Goal: Task Accomplishment & Management: Complete application form

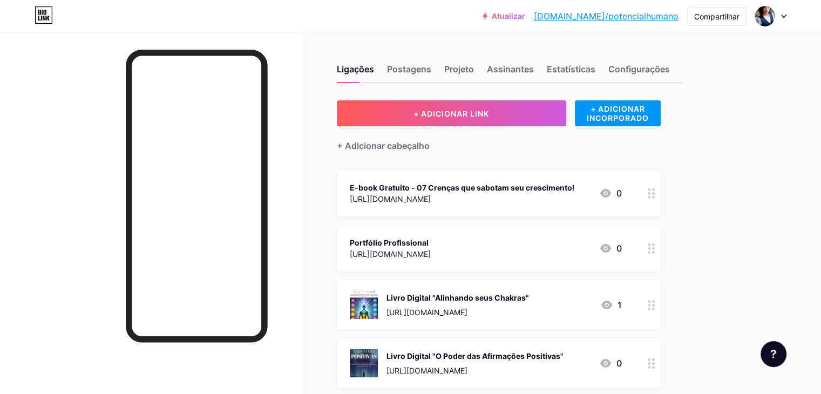
click at [781, 16] on icon at bounding box center [783, 17] width 5 height 4
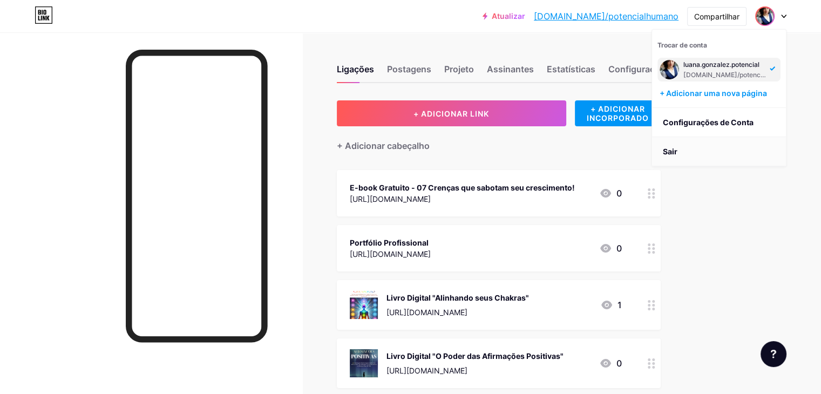
click at [674, 148] on font "Sair" at bounding box center [670, 151] width 15 height 9
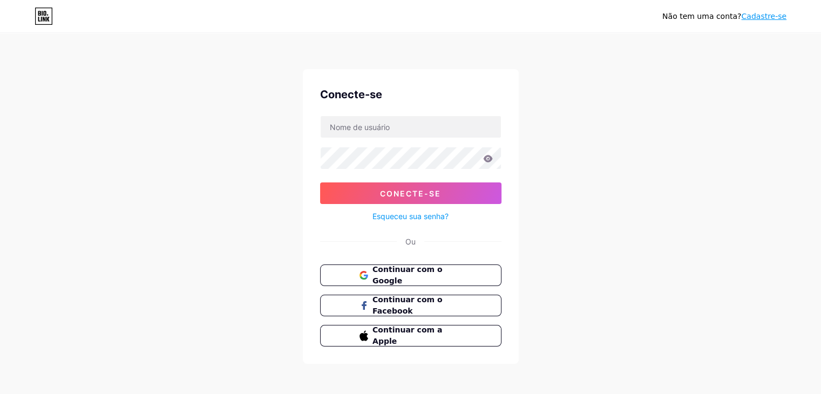
click at [762, 9] on div "Não tem uma conta? Cadastre-se" at bounding box center [724, 16] width 124 height 17
click at [762, 14] on font "Cadastre-se" at bounding box center [763, 16] width 45 height 9
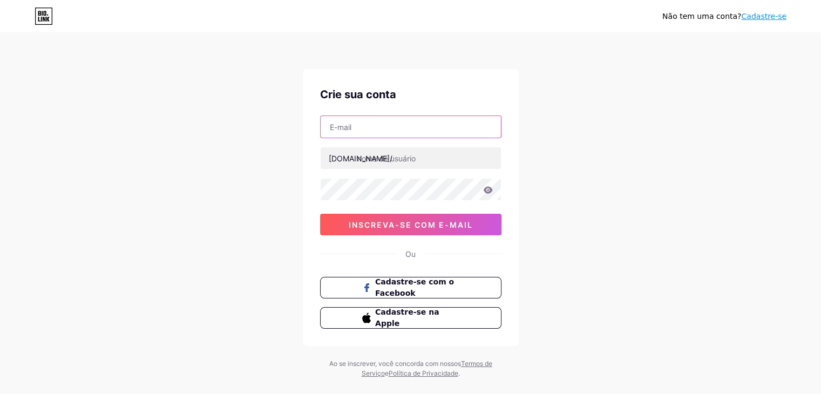
click at [340, 120] on input "text" at bounding box center [410, 127] width 180 height 22
paste input "[EMAIL_ADDRESS][DOMAIN_NAME]"
type input "[EMAIL_ADDRESS][DOMAIN_NAME]"
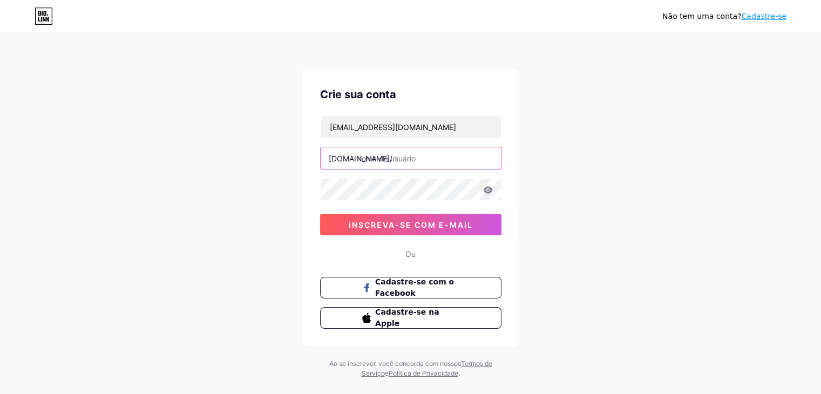
click at [384, 156] on input "text" at bounding box center [410, 158] width 180 height 22
click at [384, 163] on input "profissoconfeiteira" at bounding box center [410, 158] width 180 height 22
click at [388, 158] on input "profissoaconfeitei" at bounding box center [410, 158] width 180 height 22
click at [384, 156] on input "profissaconfeiteio" at bounding box center [410, 158] width 180 height 22
type input "profissaoconfeiteira"
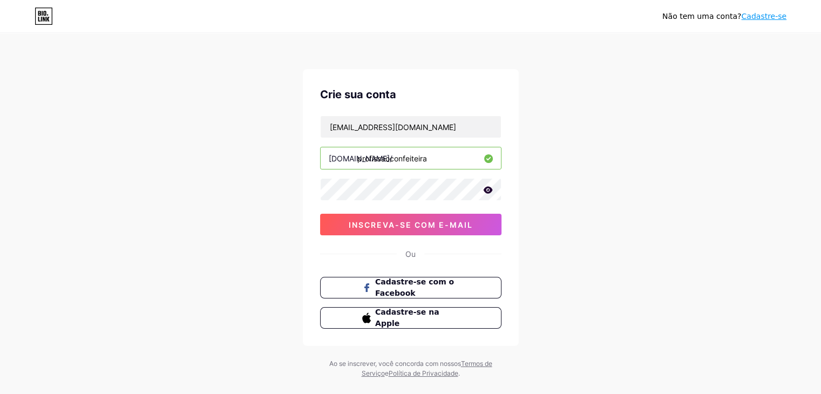
click at [484, 190] on icon at bounding box center [487, 189] width 9 height 7
click at [484, 190] on icon at bounding box center [486, 191] width 9 height 8
click at [484, 190] on icon at bounding box center [487, 189] width 9 height 7
click at [484, 190] on icon at bounding box center [486, 191] width 9 height 8
click at [317, 189] on div "Crie sua conta [EMAIL_ADDRESS][DOMAIN_NAME] [DOMAIN_NAME]/ profissaoconfeiteira…" at bounding box center [411, 207] width 216 height 277
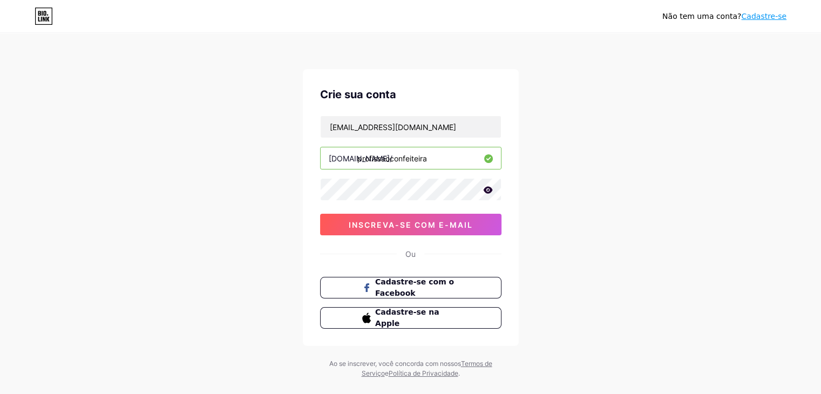
click at [488, 186] on icon at bounding box center [488, 190] width 10 height 8
click at [409, 224] on font "inscreva-se com e-mail" at bounding box center [411, 224] width 124 height 9
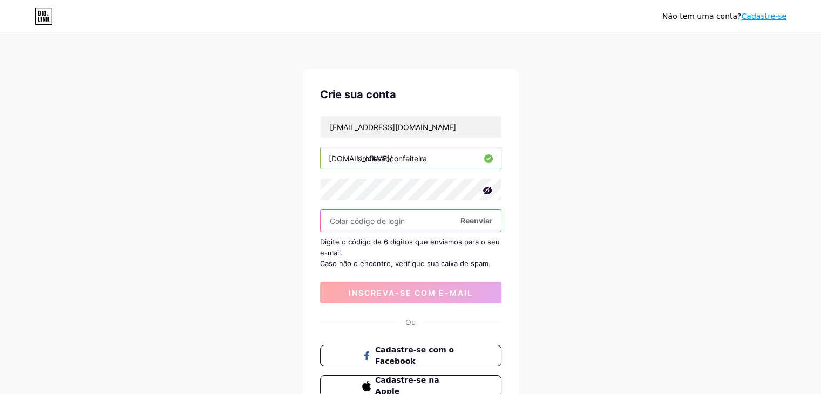
paste input "587747"
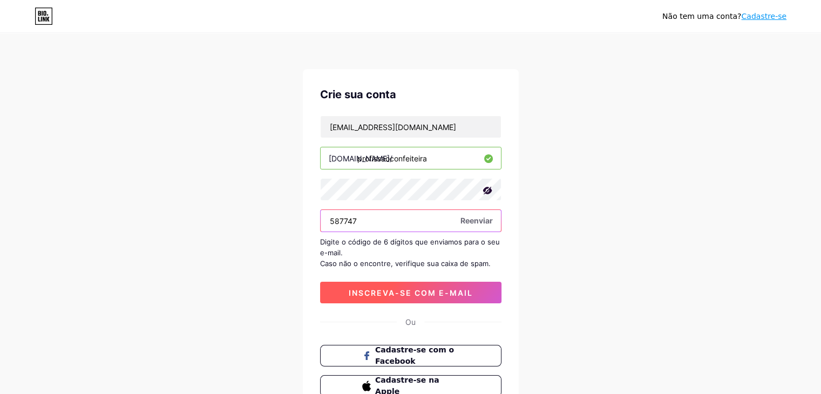
type input "587747"
click at [413, 288] on font "inscreva-se com e-mail" at bounding box center [411, 292] width 124 height 9
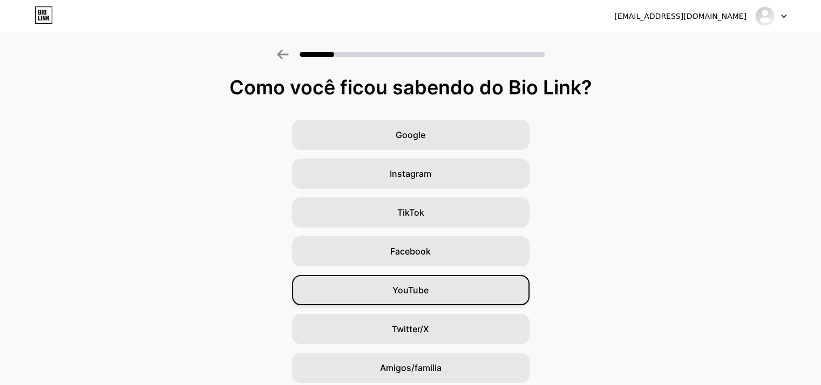
scroll to position [80, 0]
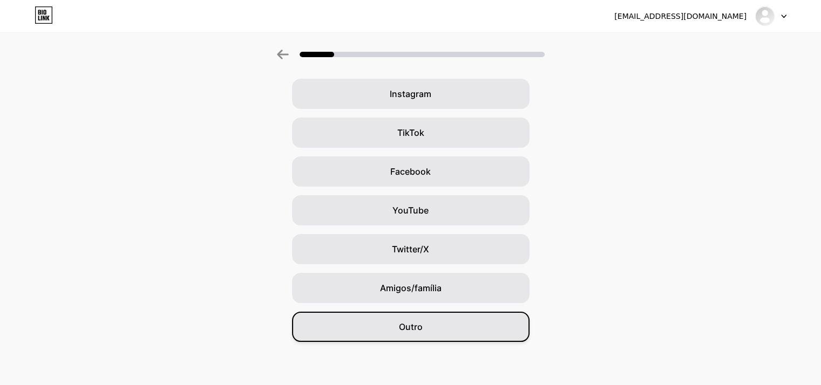
click at [438, 327] on div "Outro" at bounding box center [410, 327] width 237 height 30
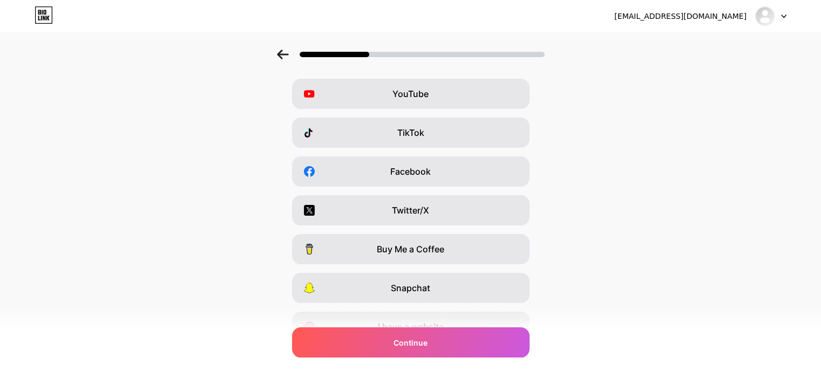
scroll to position [0, 0]
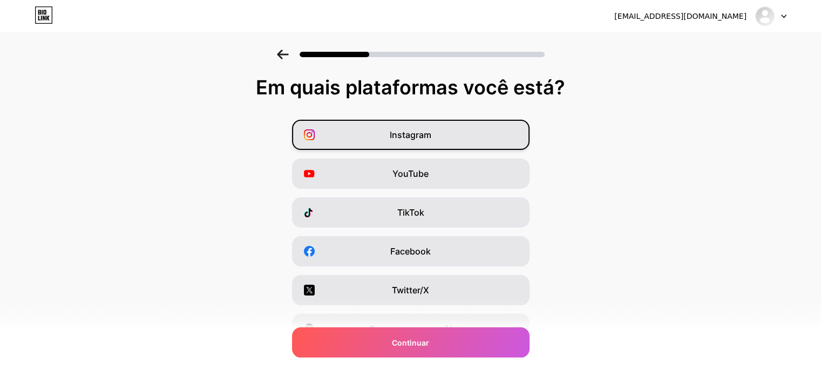
click at [435, 143] on div "Instagram" at bounding box center [410, 135] width 237 height 30
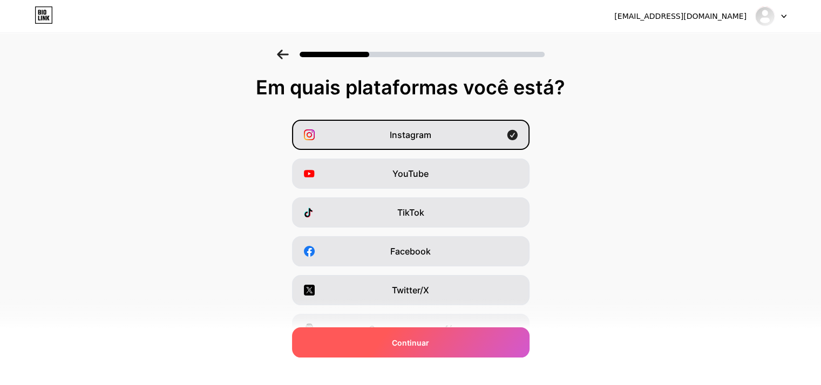
click at [463, 336] on div "Continuar" at bounding box center [410, 342] width 237 height 30
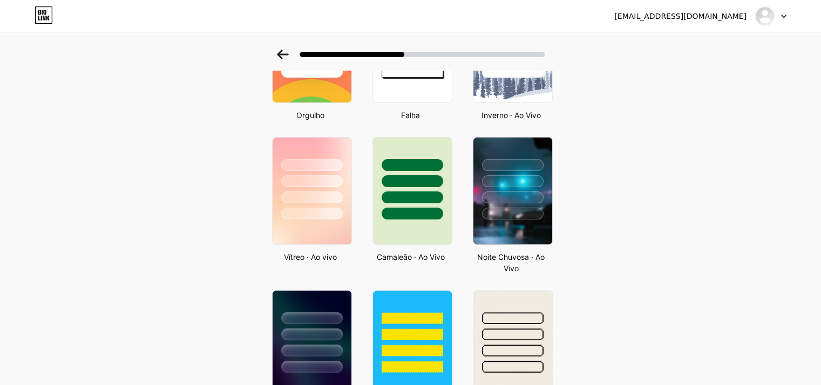
scroll to position [324, 0]
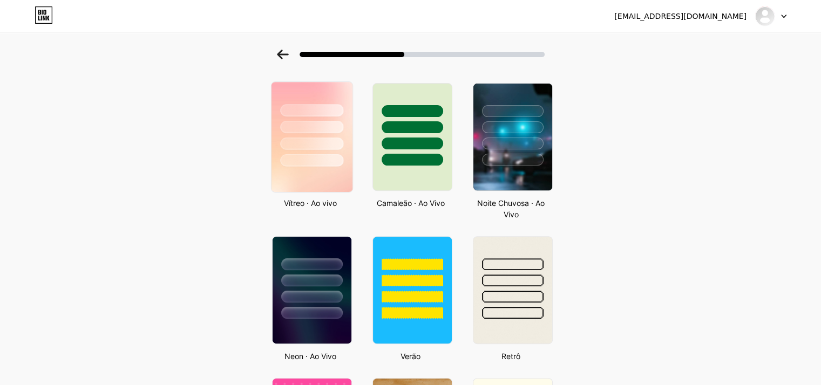
click at [316, 163] on div at bounding box center [311, 160] width 63 height 12
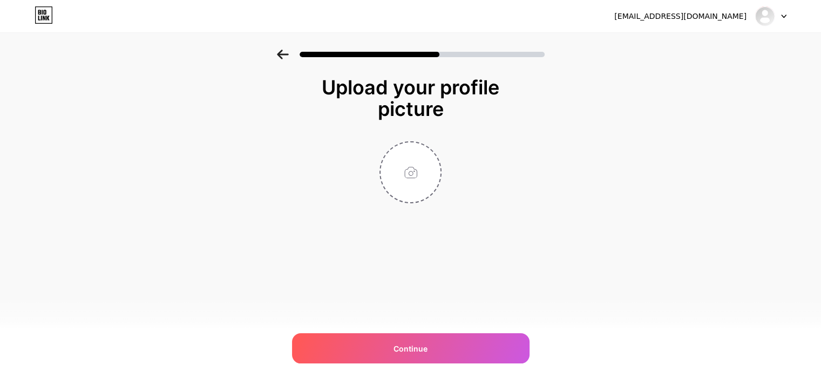
scroll to position [0, 0]
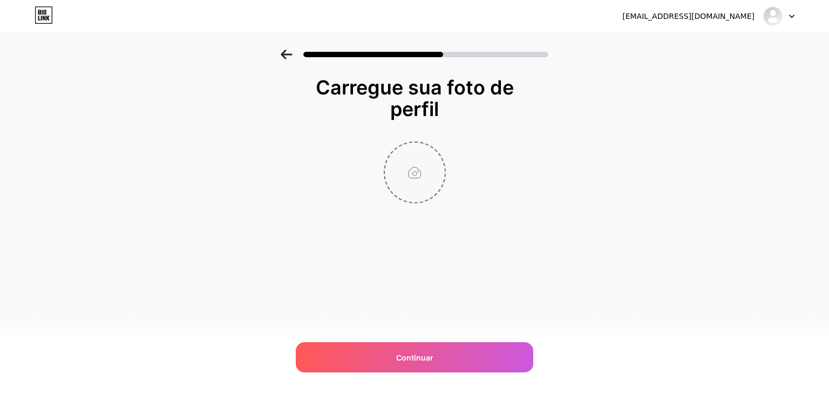
click at [408, 161] on input "file" at bounding box center [415, 172] width 60 height 60
type input "C:\fakepath\Logo - profissão confeiteira.png"
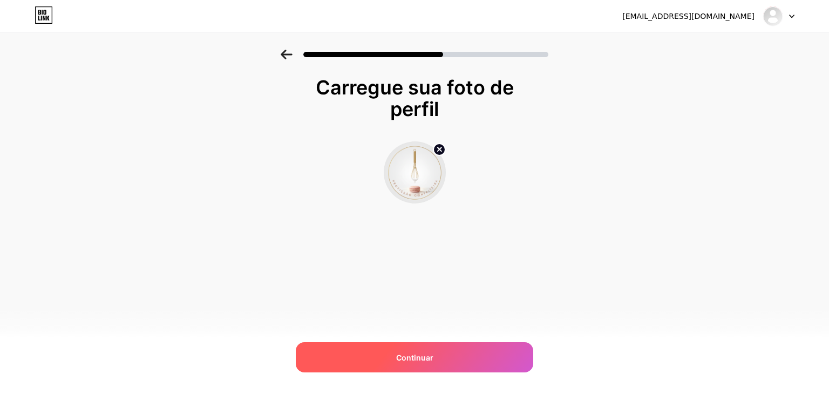
click at [467, 365] on div "Continuar" at bounding box center [414, 357] width 237 height 30
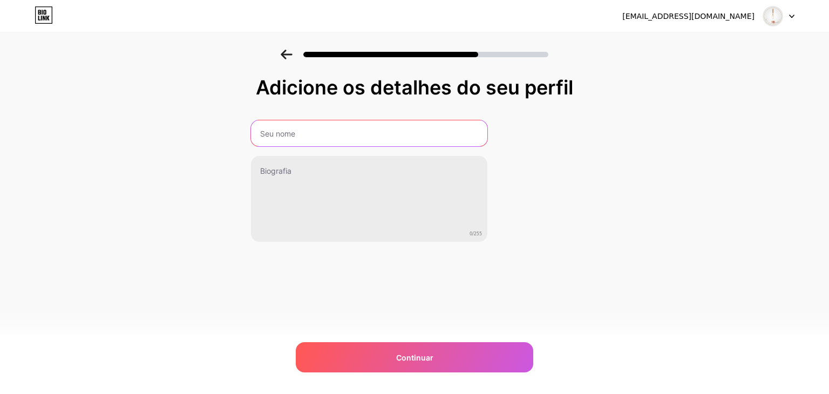
click at [303, 138] on input "text" at bounding box center [369, 133] width 236 height 26
type input "Profissão Confeiteira"
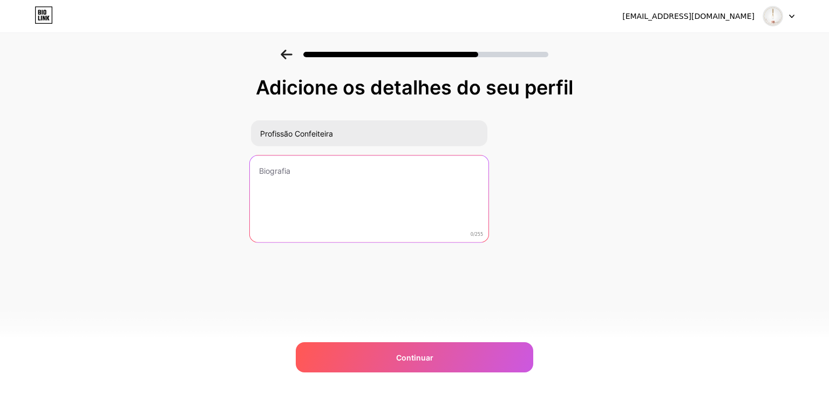
click at [301, 166] on textarea at bounding box center [369, 199] width 238 height 88
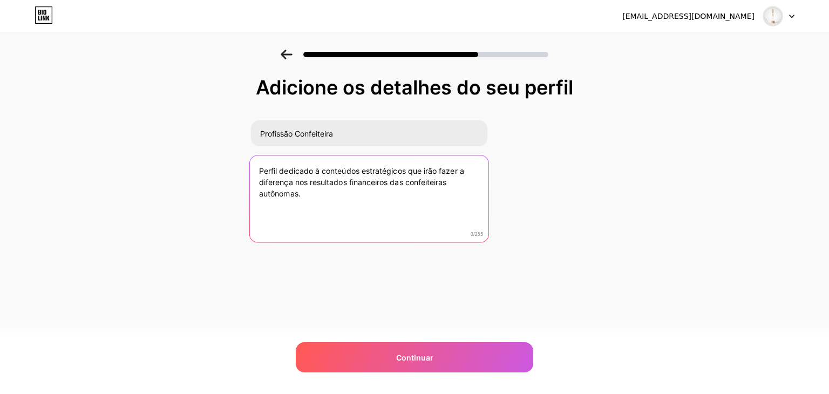
click at [319, 169] on textarea "Perfil dedicado à conteúdos estratégicos que irão fazer a diferença nos resulta…" at bounding box center [369, 199] width 238 height 88
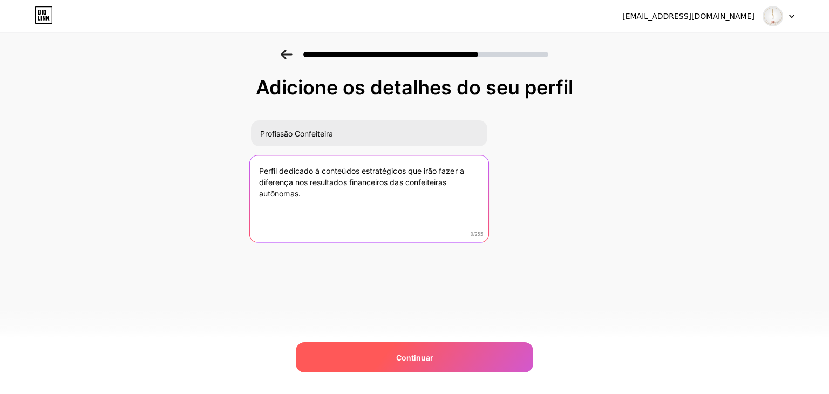
type textarea "Perfil dedicado à conteúdos estratégicos que irão fazer a diferença nos resulta…"
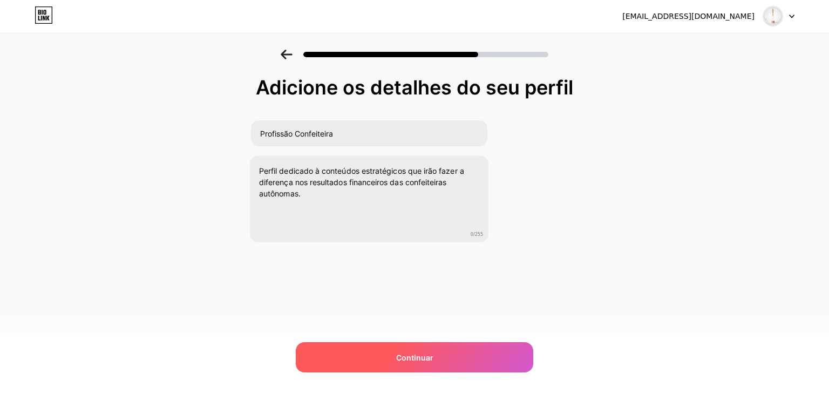
click at [416, 352] on span "Continuar" at bounding box center [414, 357] width 37 height 11
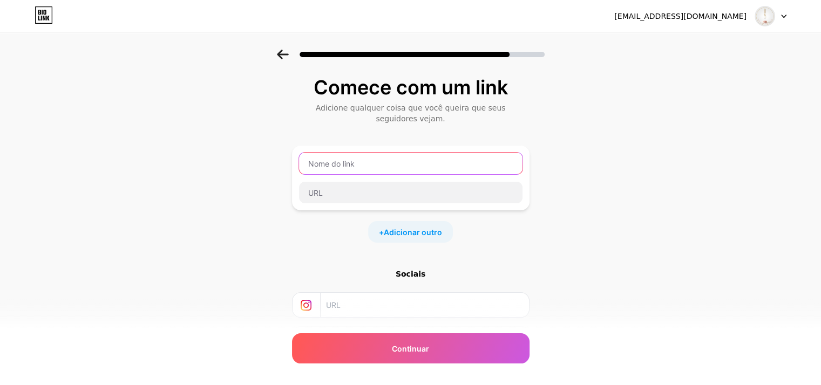
click at [394, 167] on input "text" at bounding box center [410, 164] width 223 height 22
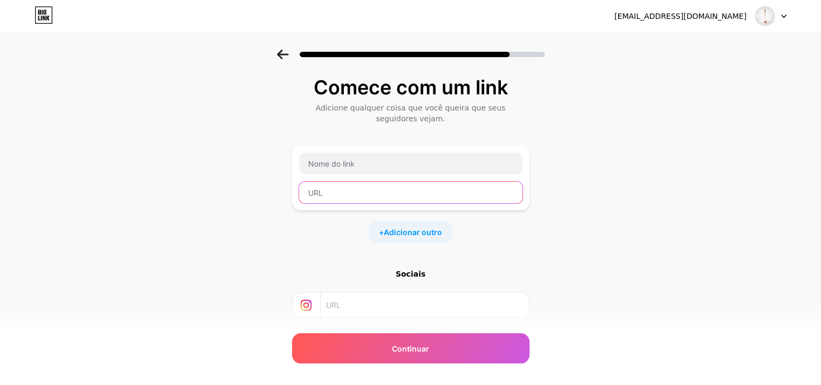
click at [341, 193] on input "text" at bounding box center [410, 193] width 223 height 22
paste input "[URL][DOMAIN_NAME]"
type input "[URL][DOMAIN_NAME]"
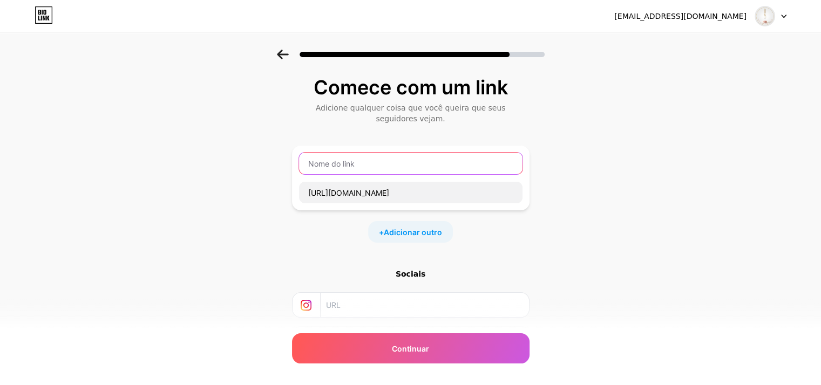
click at [354, 167] on input "text" at bounding box center [410, 164] width 223 height 22
paste input "Recheios que Mais Vendem no [GEOGRAPHIC_DATA] – e Como Vender Muito Mais com El…"
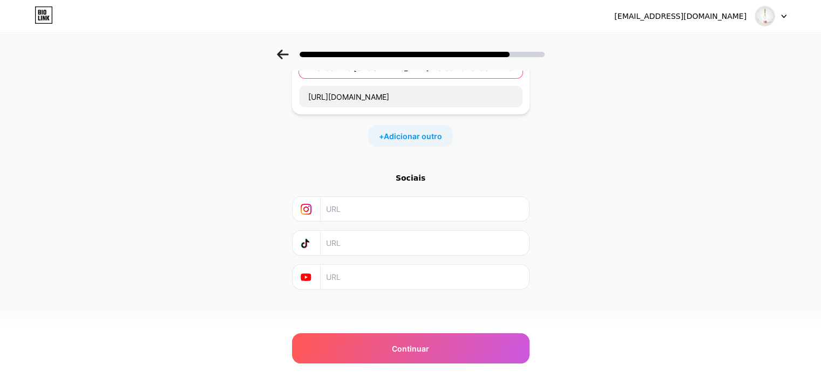
scroll to position [42, 0]
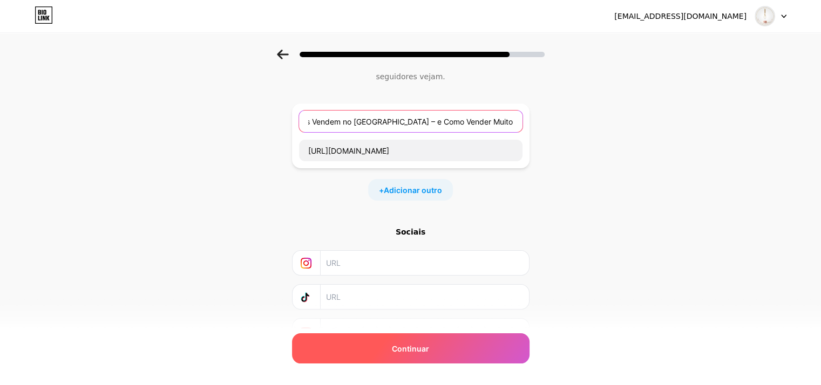
type input "E-book - Recheios que Mais Vendem no [GEOGRAPHIC_DATA] – e Como Vender Muito Ma…"
click at [460, 360] on div "Continuar" at bounding box center [410, 348] width 237 height 30
click at [459, 358] on div "Continuar" at bounding box center [410, 348] width 237 height 30
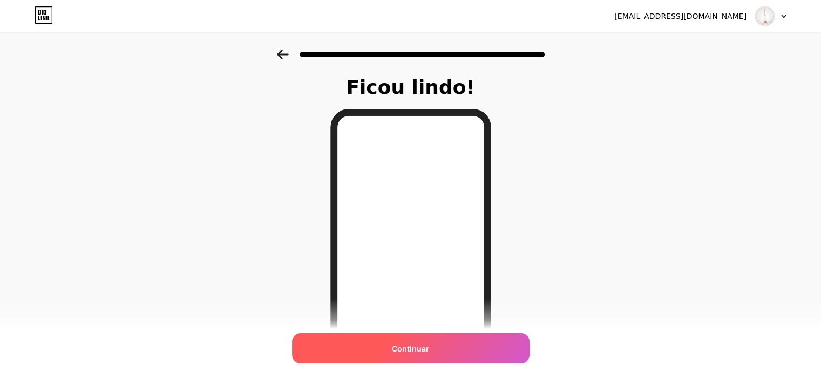
click at [408, 358] on div "Continuar" at bounding box center [410, 348] width 237 height 30
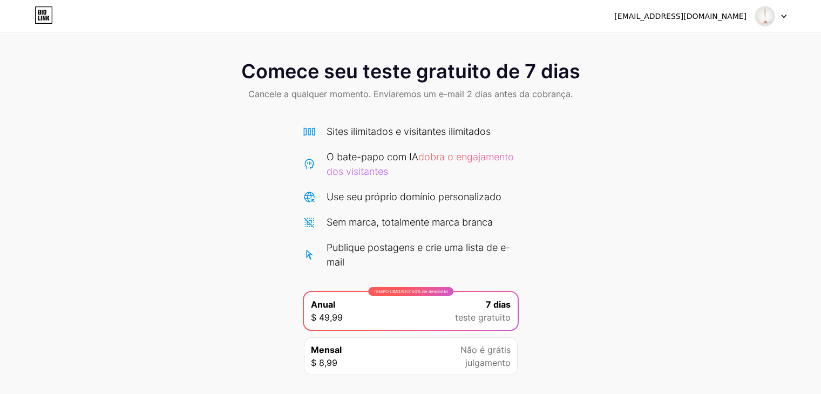
click at [781, 19] on div at bounding box center [770, 15] width 31 height 19
click at [680, 18] on font "[EMAIL_ADDRESS][DOMAIN_NAME]" at bounding box center [680, 16] width 132 height 9
click at [543, 101] on div "Comece seu teste gratuito de 7 dias Cancele a qualquer momento. Enviaremos um e…" at bounding box center [410, 82] width 821 height 64
click at [772, 15] on img at bounding box center [764, 16] width 21 height 21
click at [671, 22] on div "[EMAIL_ADDRESS][DOMAIN_NAME]" at bounding box center [700, 15] width 172 height 19
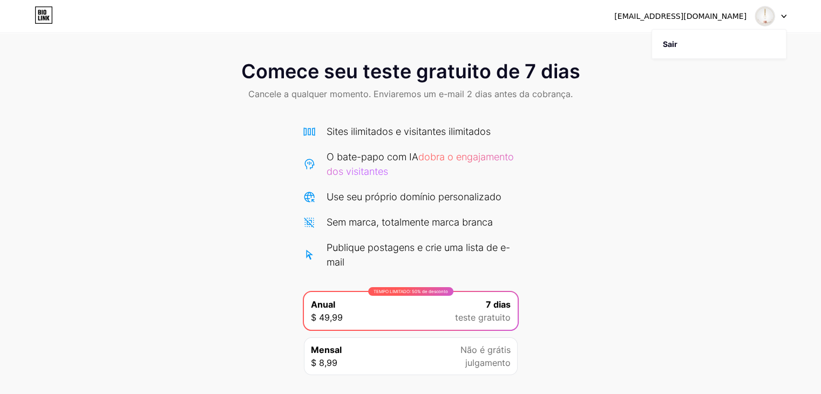
click at [677, 19] on font "[EMAIL_ADDRESS][DOMAIN_NAME]" at bounding box center [680, 16] width 132 height 9
click at [678, 39] on li "Sair" at bounding box center [719, 44] width 134 height 29
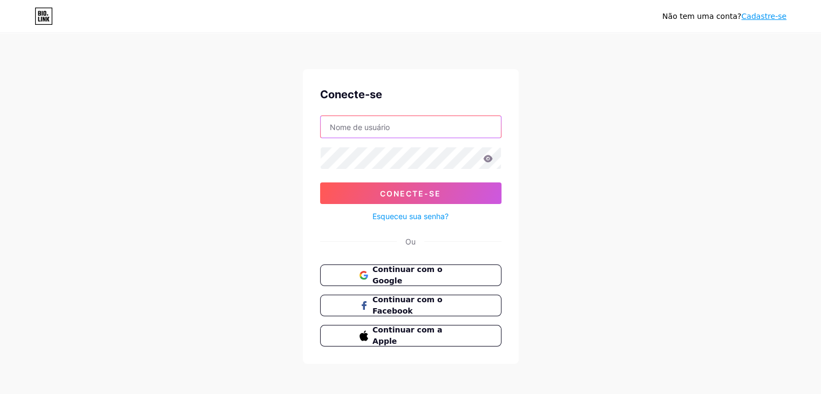
click at [407, 132] on input "text" at bounding box center [410, 127] width 180 height 22
paste input "[EMAIL_ADDRESS][DOMAIN_NAME]"
type input "[EMAIL_ADDRESS][DOMAIN_NAME]"
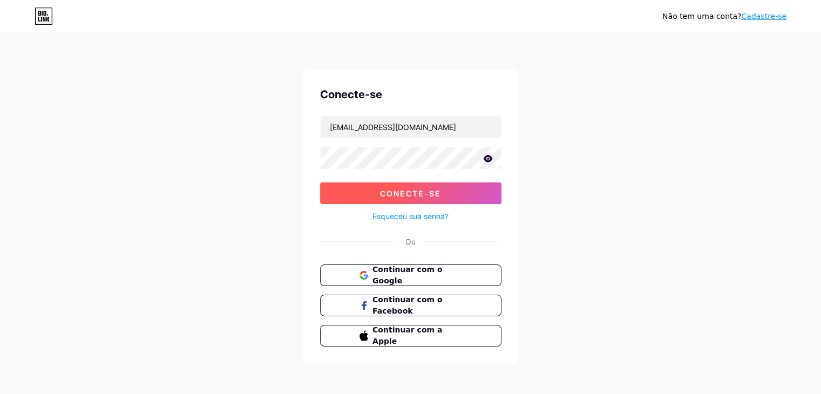
click at [445, 188] on button "Conecte-se" at bounding box center [410, 193] width 181 height 22
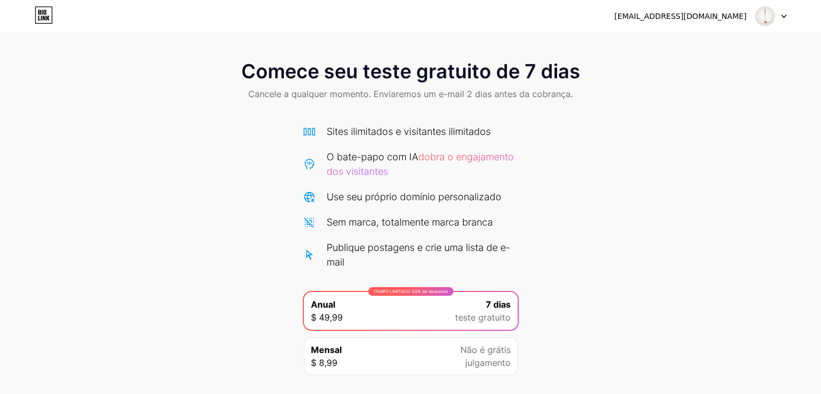
click at [770, 16] on img at bounding box center [764, 16] width 21 height 21
click at [782, 18] on div at bounding box center [770, 15] width 31 height 19
click at [783, 12] on div at bounding box center [770, 15] width 31 height 19
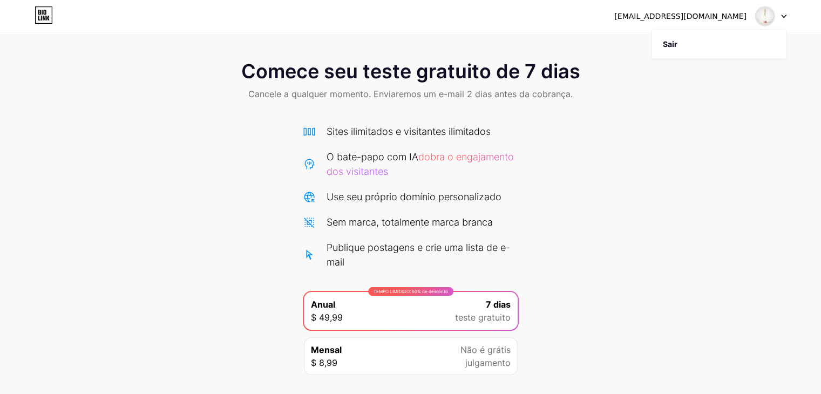
click at [783, 12] on div at bounding box center [770, 15] width 31 height 19
click at [719, 15] on font "[EMAIL_ADDRESS][DOMAIN_NAME]" at bounding box center [680, 16] width 132 height 9
click at [669, 15] on font "[EMAIL_ADDRESS][DOMAIN_NAME]" at bounding box center [680, 16] width 132 height 9
click at [668, 78] on div "Comece seu teste gratuito de 7 dias Cancele a qualquer momento. Enviaremos um e…" at bounding box center [410, 82] width 821 height 64
click at [786, 20] on div "[EMAIL_ADDRESS][DOMAIN_NAME] Sair" at bounding box center [410, 15] width 821 height 19
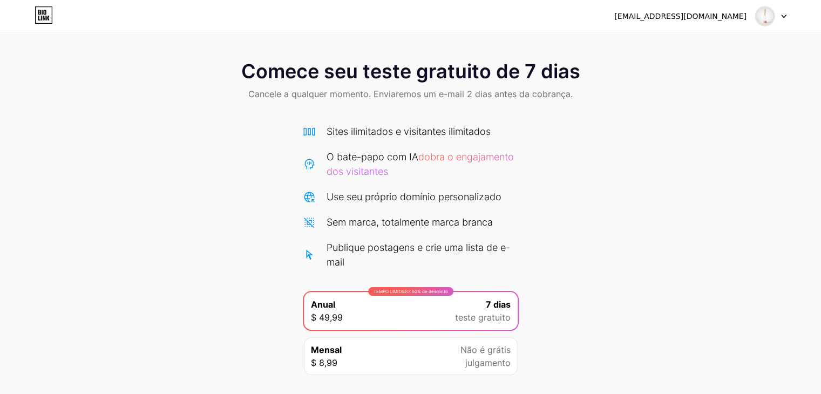
click at [786, 20] on div "[EMAIL_ADDRESS][DOMAIN_NAME] Sair" at bounding box center [410, 15] width 821 height 19
click at [786, 12] on div "[EMAIL_ADDRESS][DOMAIN_NAME] Sair" at bounding box center [410, 15] width 821 height 19
click at [779, 15] on div at bounding box center [770, 15] width 31 height 19
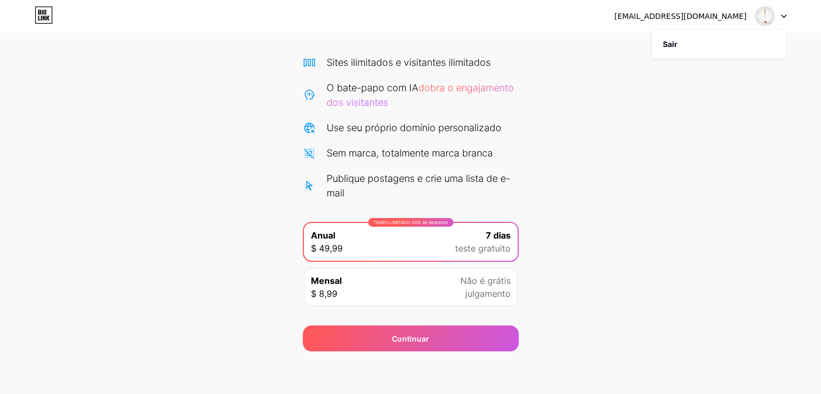
click at [366, 290] on div "Mensal $ 8,99 Não é grátis julgamento" at bounding box center [411, 287] width 214 height 38
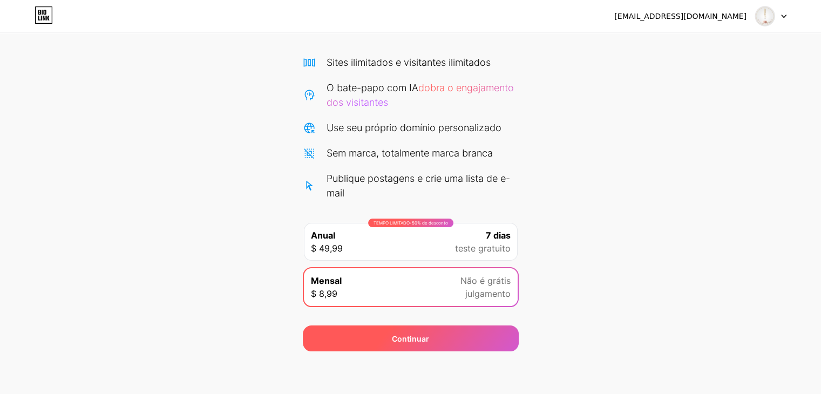
click at [452, 344] on div "Continuar" at bounding box center [411, 338] width 216 height 26
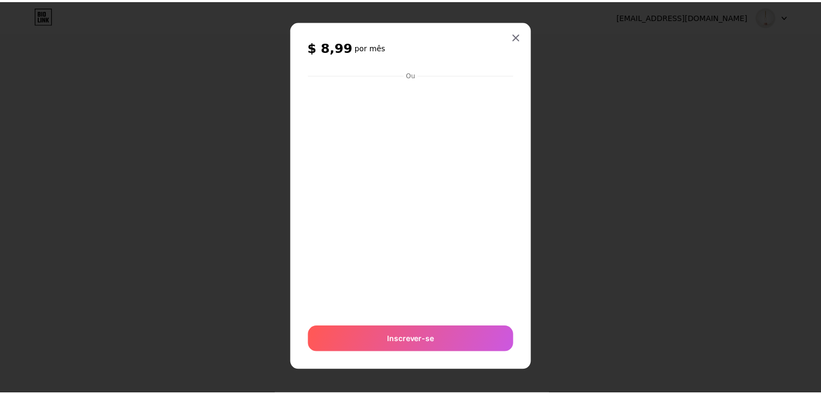
scroll to position [0, 0]
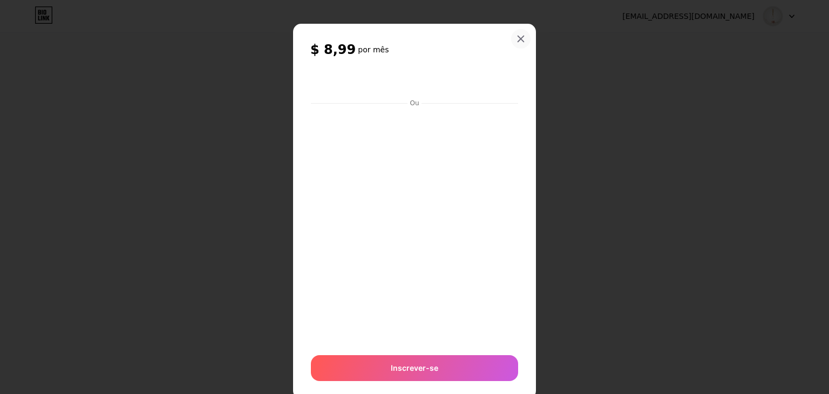
click at [521, 44] on div at bounding box center [520, 38] width 19 height 19
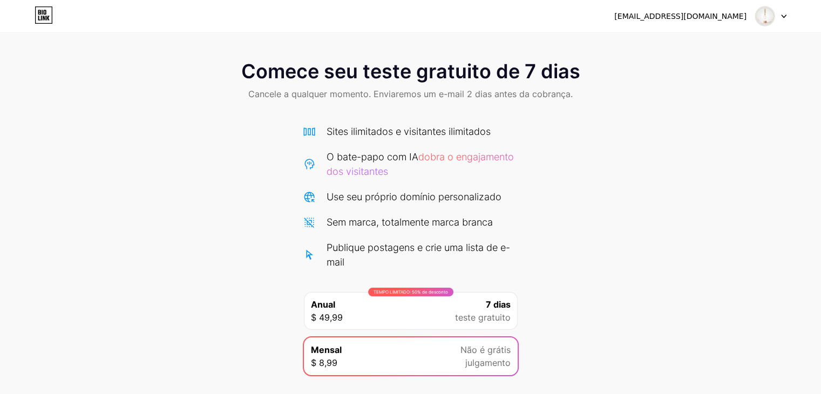
click at [374, 139] on div "Sites ilimitados e visitantes ilimitados O bate-papo com IA dobra o engajamento…" at bounding box center [411, 196] width 216 height 145
click at [374, 137] on font "Sites ilimitados e visitantes ilimitados" at bounding box center [408, 131] width 164 height 11
click at [40, 9] on icon at bounding box center [44, 14] width 18 height 17
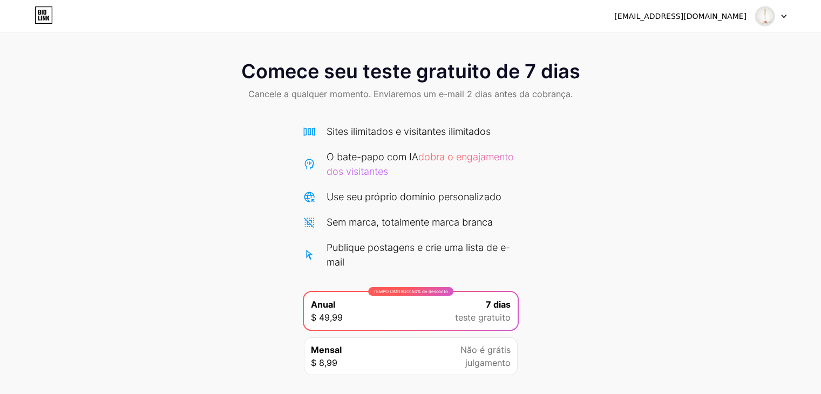
click at [783, 19] on div at bounding box center [770, 15] width 31 height 19
click at [684, 45] on li "Sair" at bounding box center [719, 44] width 134 height 29
